Goal: Information Seeking & Learning: Learn about a topic

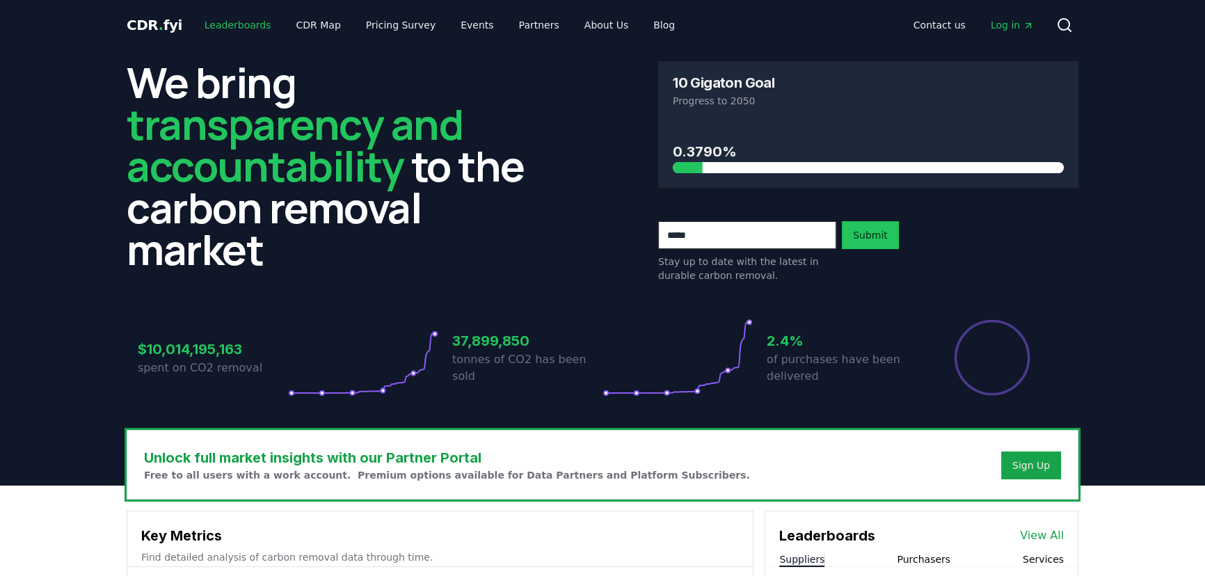
click at [216, 22] on link "Leaderboards" at bounding box center [237, 25] width 89 height 25
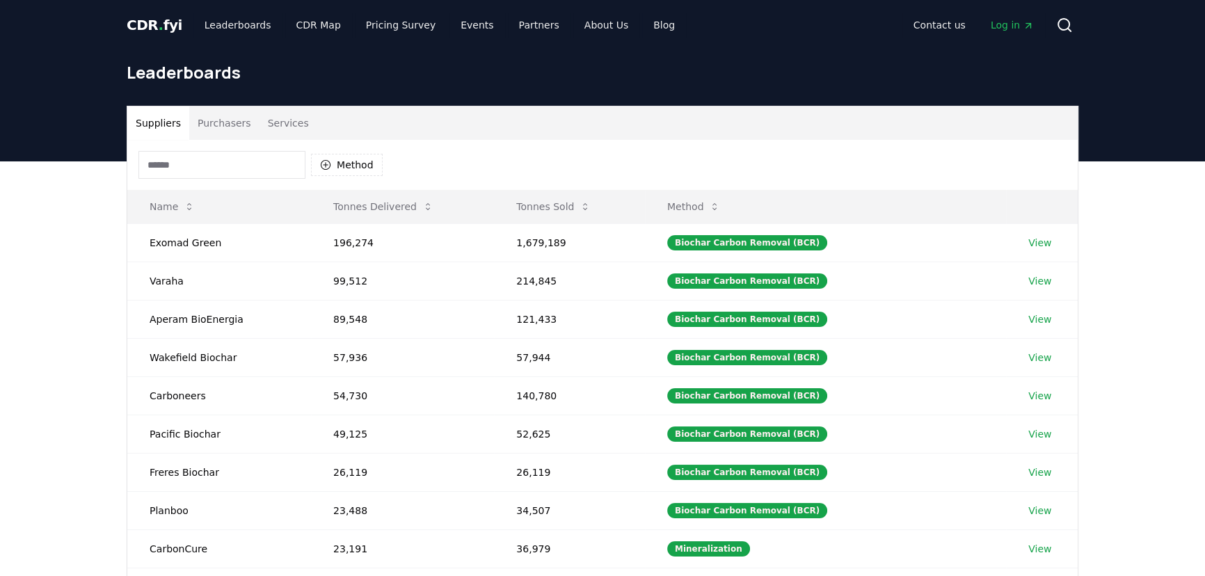
click at [199, 156] on input at bounding box center [221, 165] width 167 height 28
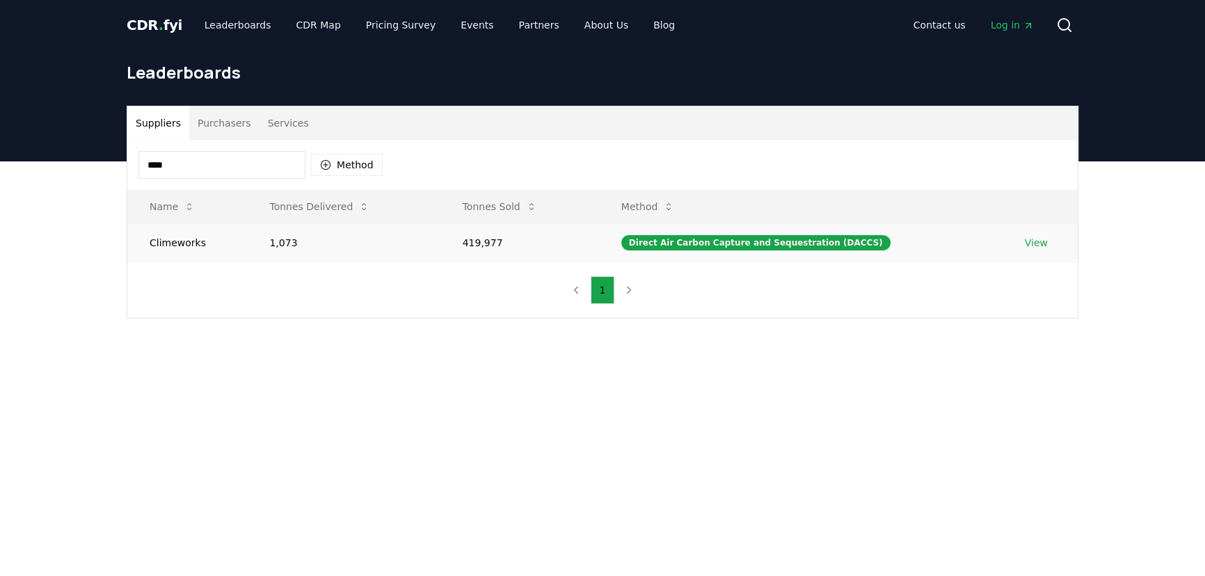
type input "****"
click at [195, 249] on td "Climeworks" at bounding box center [187, 242] width 120 height 38
click at [1030, 248] on link "View" at bounding box center [1036, 243] width 23 height 14
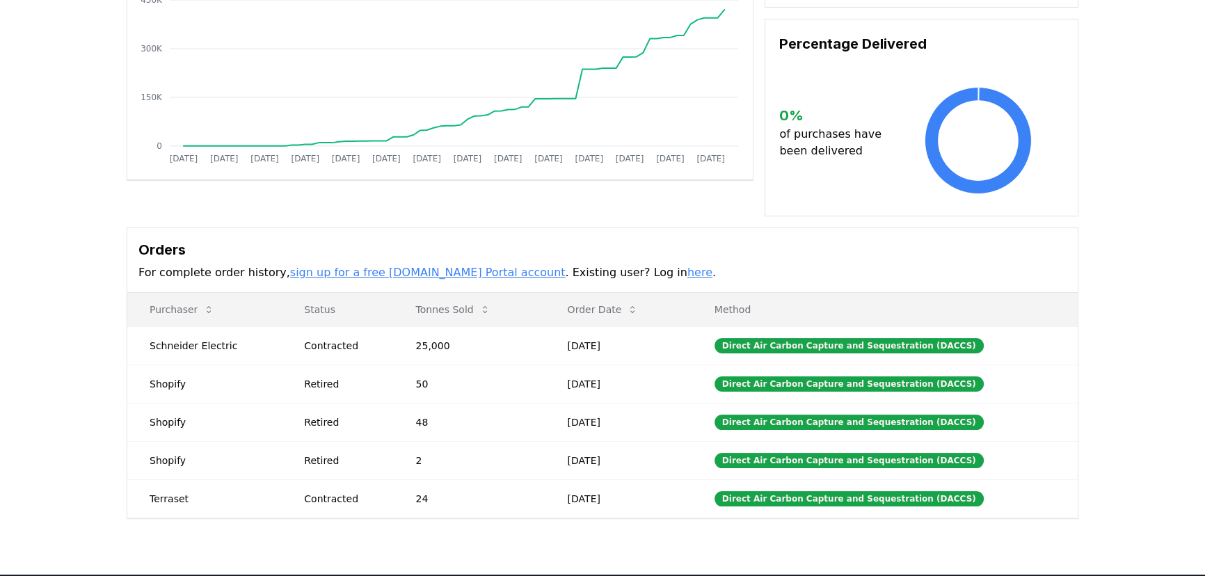
drag, startPoint x: 63, startPoint y: 358, endPoint x: 69, endPoint y: 424, distance: 66.3
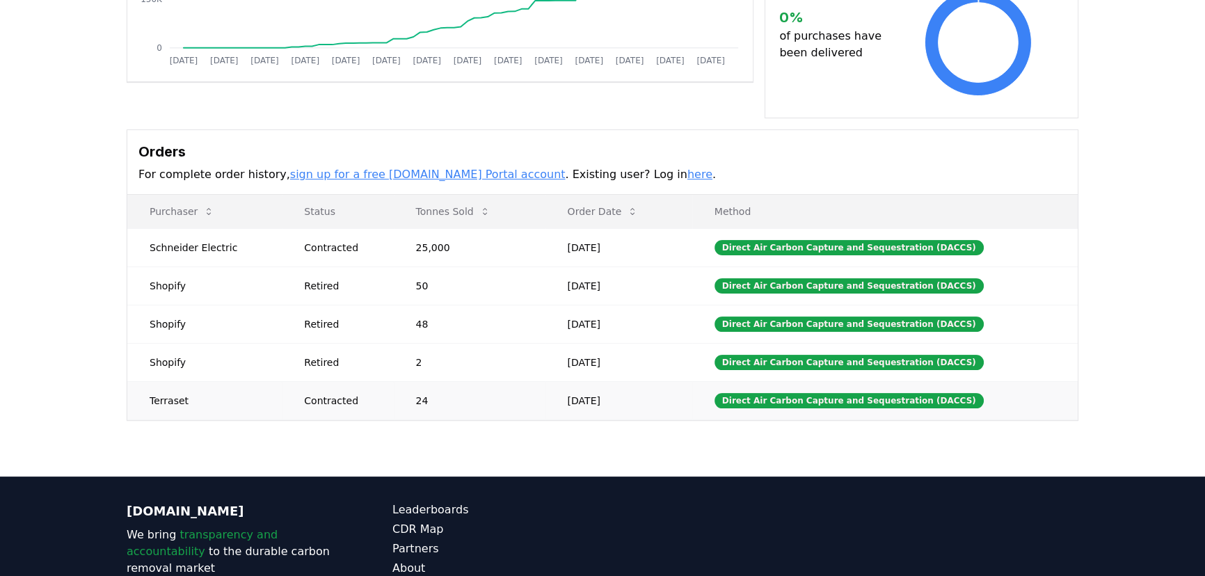
drag, startPoint x: 390, startPoint y: 388, endPoint x: 385, endPoint y: 365, distance: 24.2
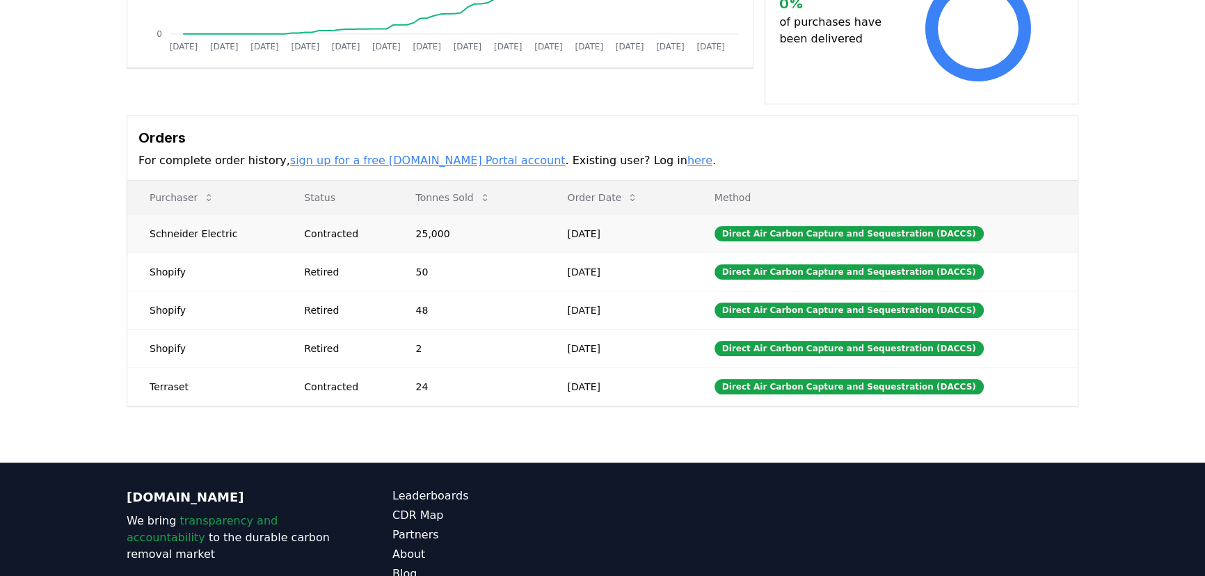
scroll to position [0, 0]
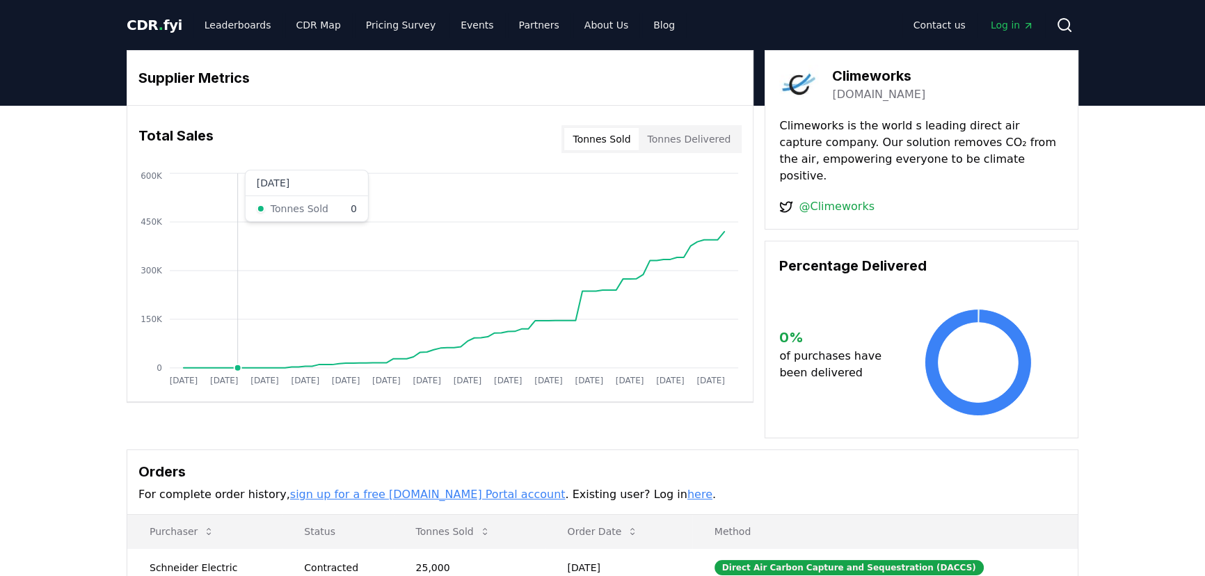
drag, startPoint x: 169, startPoint y: 403, endPoint x: 236, endPoint y: 227, distance: 188.3
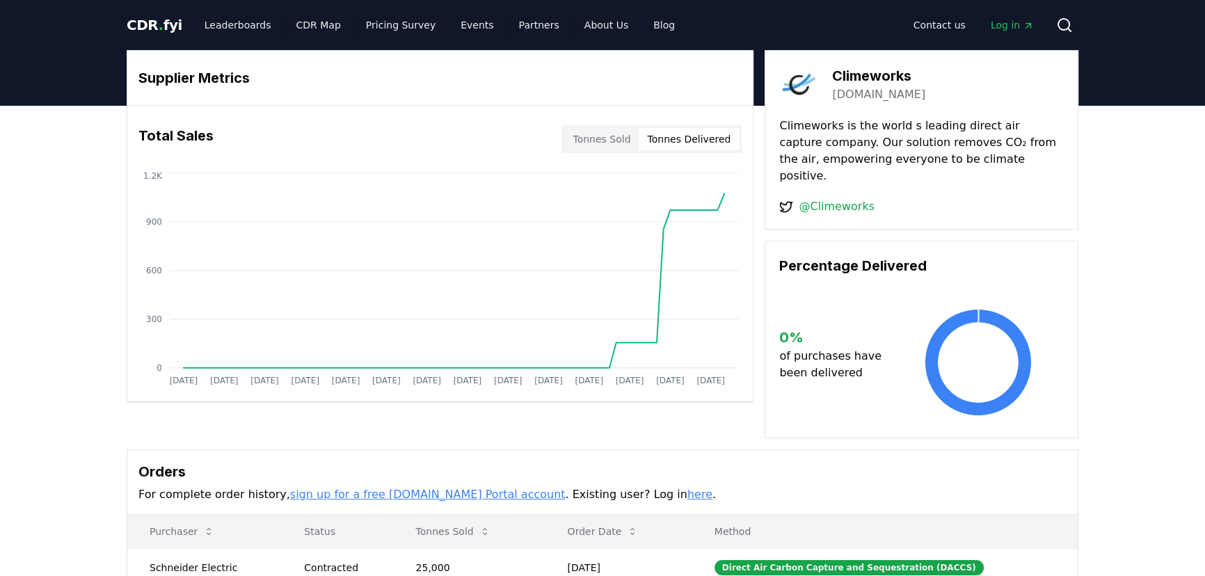
click at [713, 146] on button "Tonnes Delivered" at bounding box center [689, 139] width 100 height 22
click at [621, 131] on button "Tonnes Sold" at bounding box center [601, 139] width 74 height 22
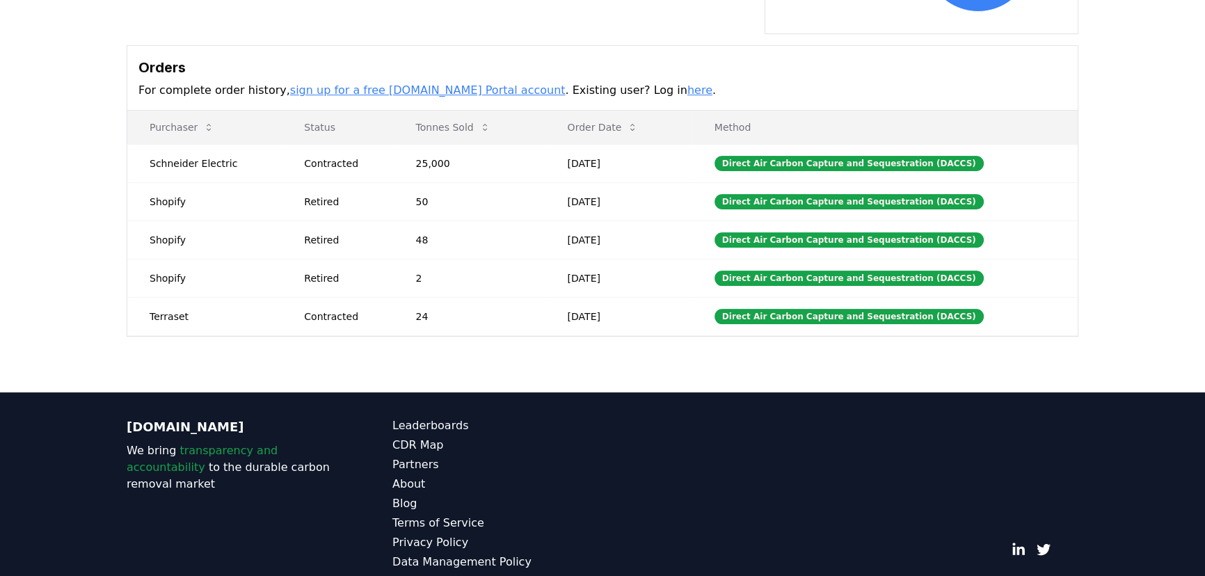
scroll to position [424, 0]
